Goal: Information Seeking & Learning: Learn about a topic

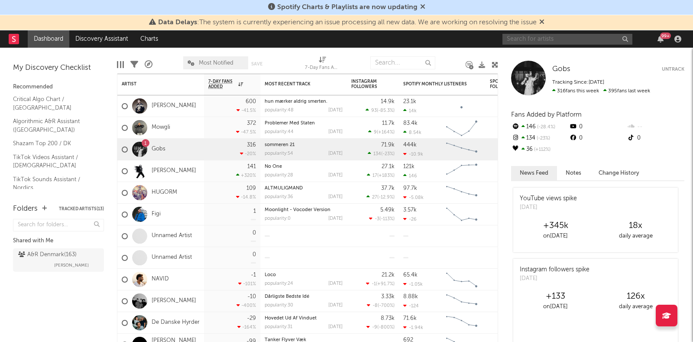
click at [564, 37] on input "text" at bounding box center [567, 39] width 130 height 11
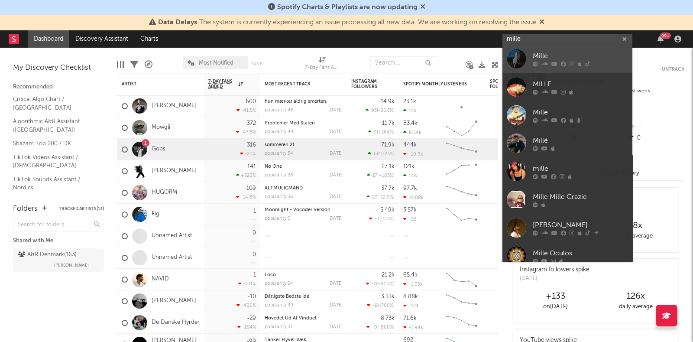
type input "mille"
click at [540, 61] on div at bounding box center [579, 63] width 95 height 5
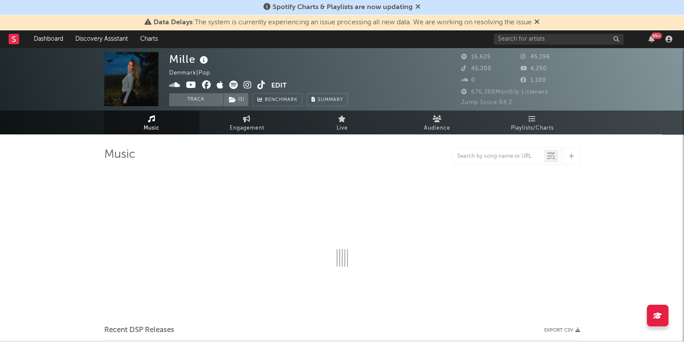
select select "6m"
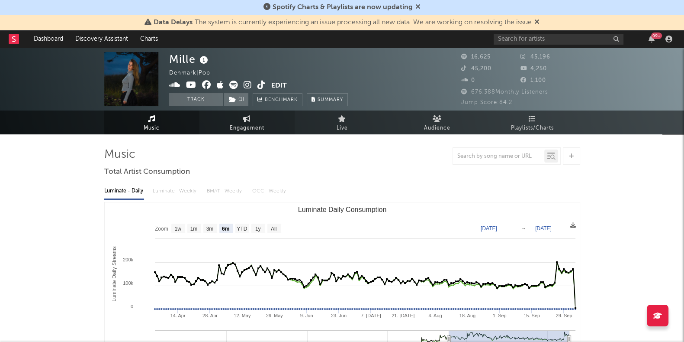
click at [247, 125] on span "Engagement" at bounding box center [247, 128] width 35 height 10
select select "1w"
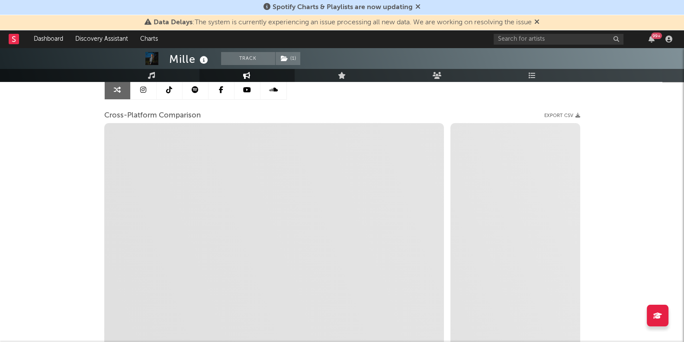
scroll to position [93, 0]
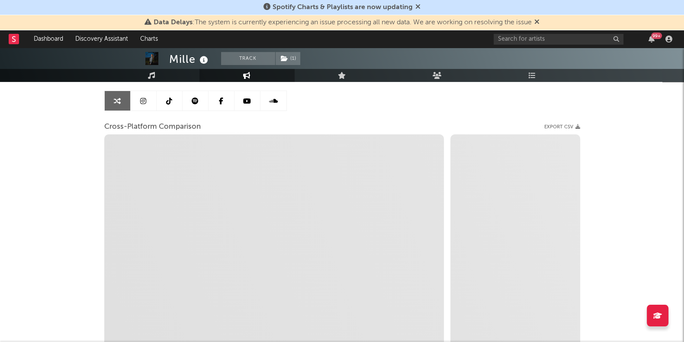
select select "1m"
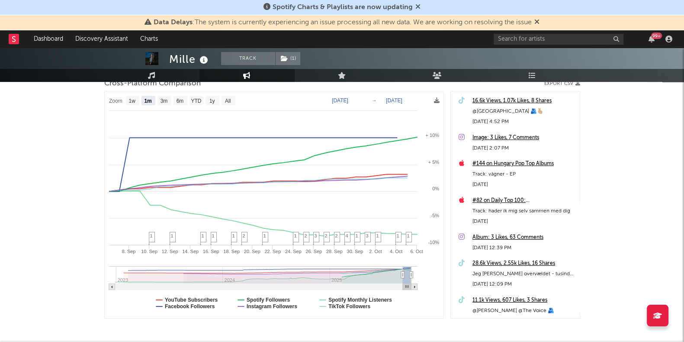
scroll to position [113, 0]
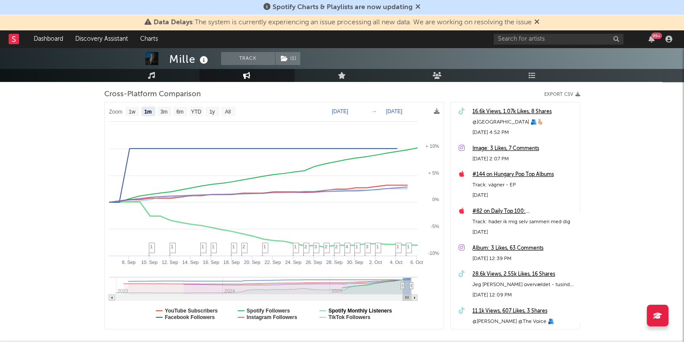
click at [355, 307] on text "Spotify Monthly Listeners" at bounding box center [361, 310] width 64 height 6
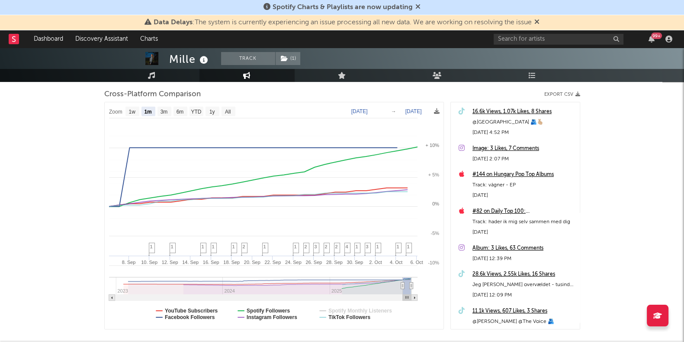
select select "1m"
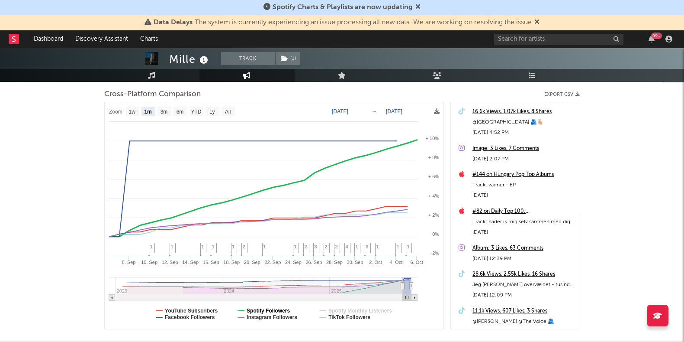
click at [284, 309] on text "Spotify Followers" at bounding box center [268, 310] width 43 height 6
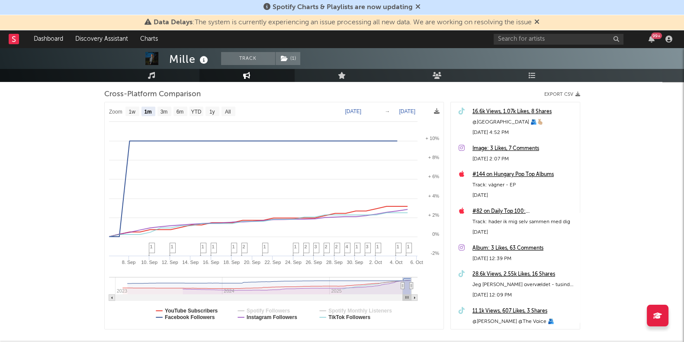
select select "1m"
click at [182, 317] on text "Facebook Followers" at bounding box center [190, 317] width 50 height 6
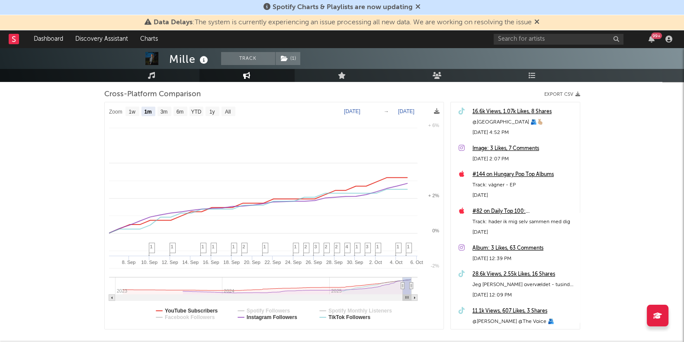
select select "1m"
